Goal: Transaction & Acquisition: Purchase product/service

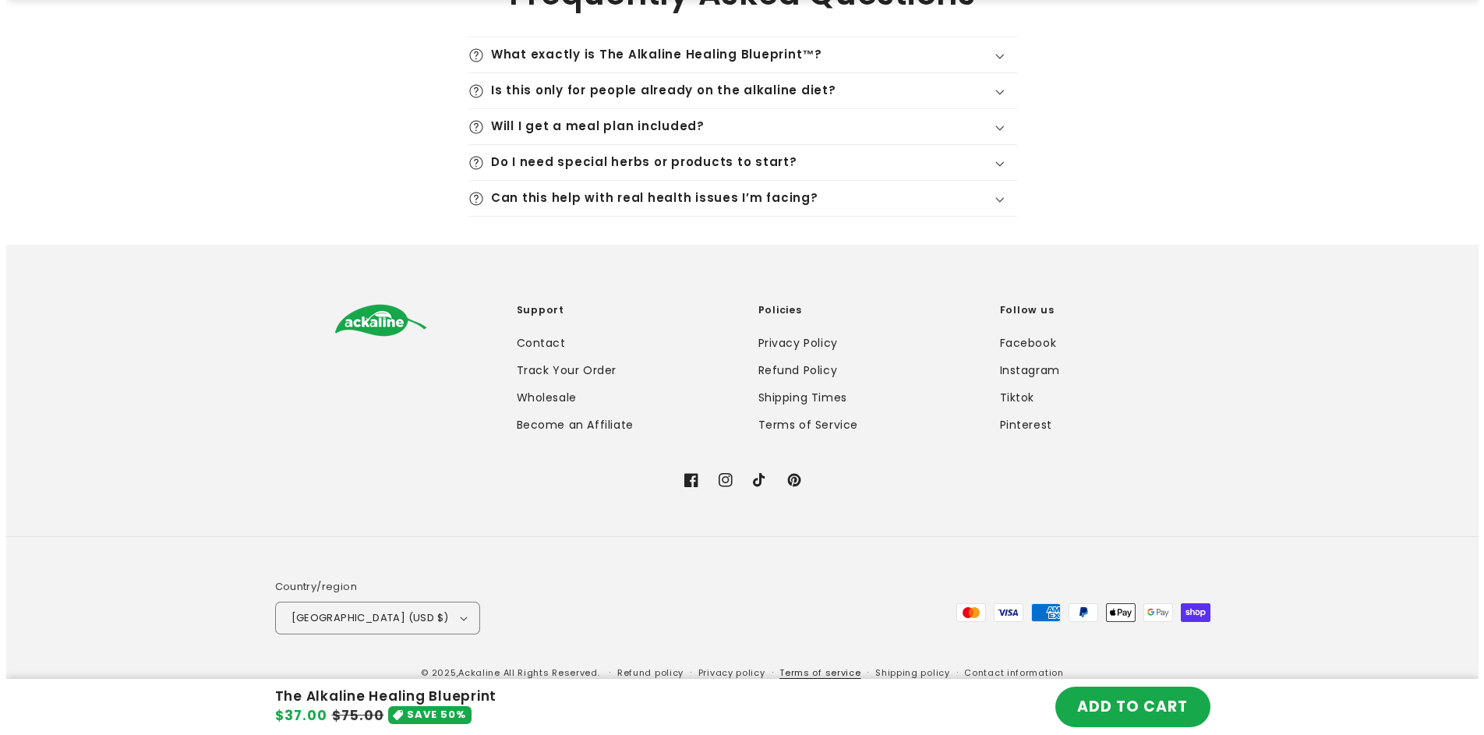
scroll to position [4228, 0]
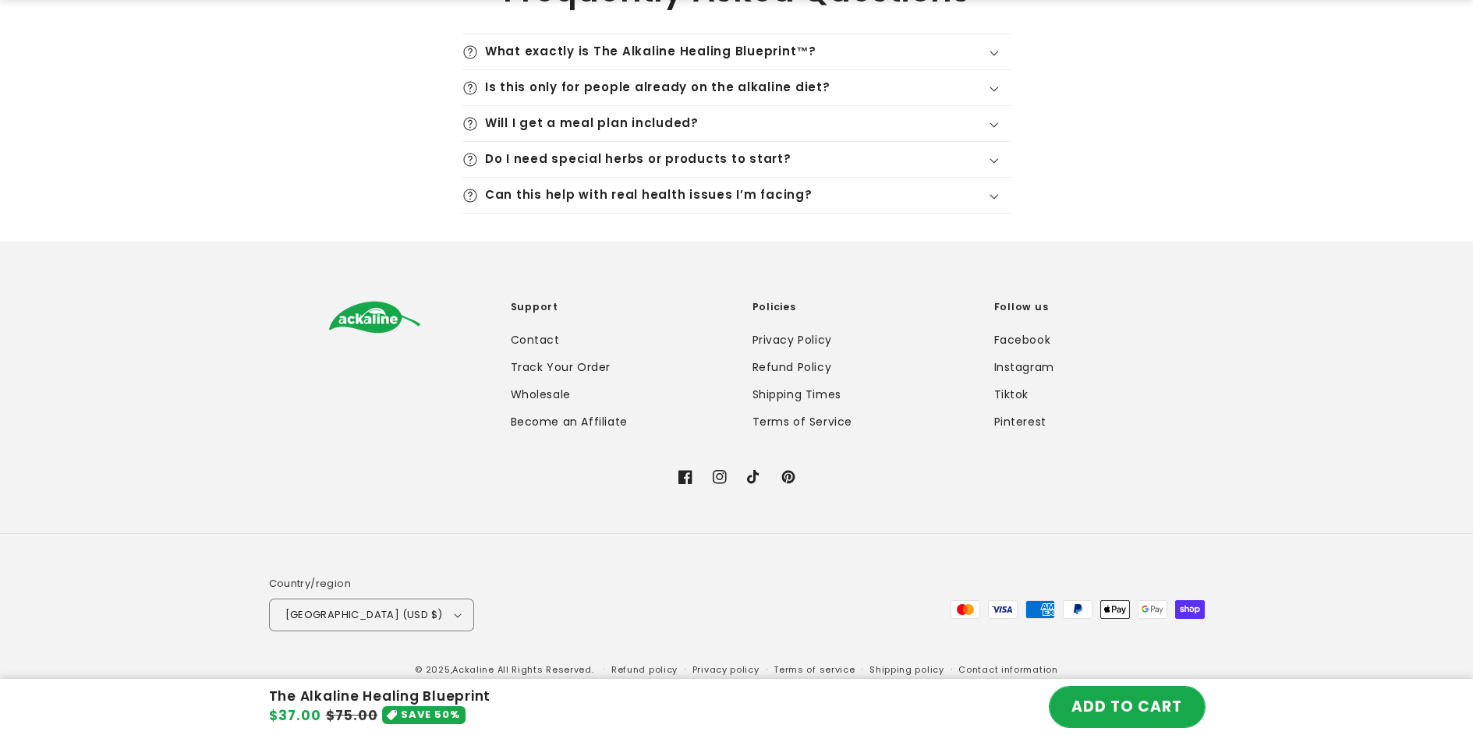
click at [1114, 702] on button "ADD TO CART" at bounding box center [1126, 707] width 155 height 41
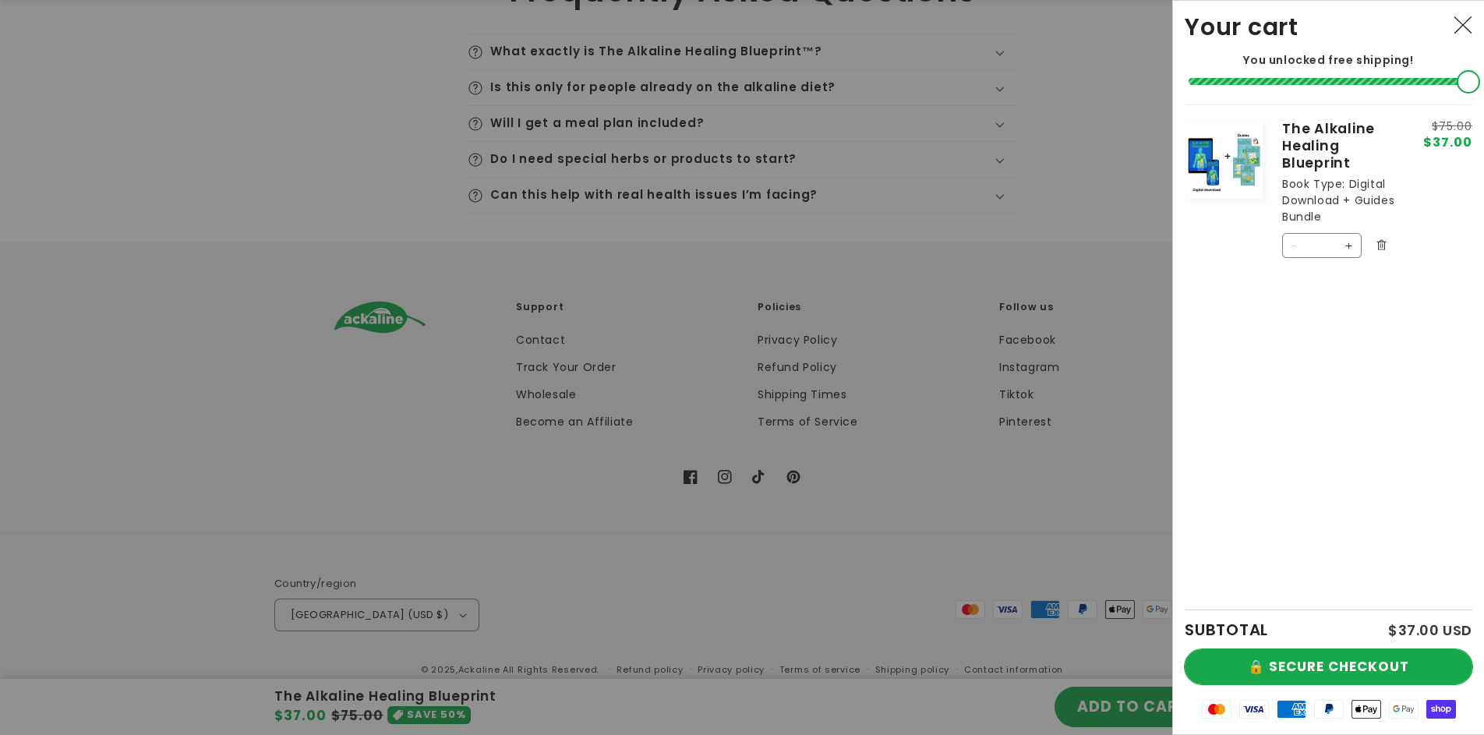
click at [1286, 660] on button "🔒 SECURE CHECKOUT" at bounding box center [1329, 666] width 288 height 35
